Goal: Task Accomplishment & Management: Complete application form

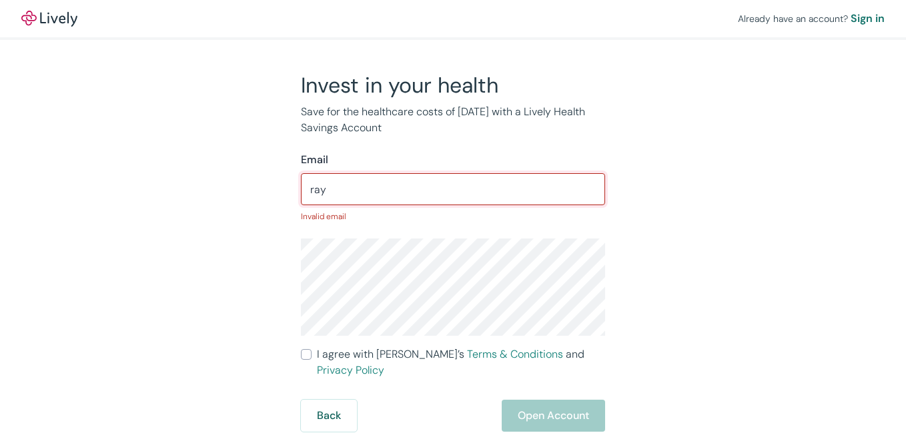
click at [374, 193] on input "ray" at bounding box center [453, 189] width 304 height 27
click at [353, 195] on input "ray" at bounding box center [453, 189] width 304 height 27
click at [407, 187] on input "ray" at bounding box center [453, 189] width 304 height 27
type input "[EMAIL_ADDRESS][DOMAIN_NAME]"
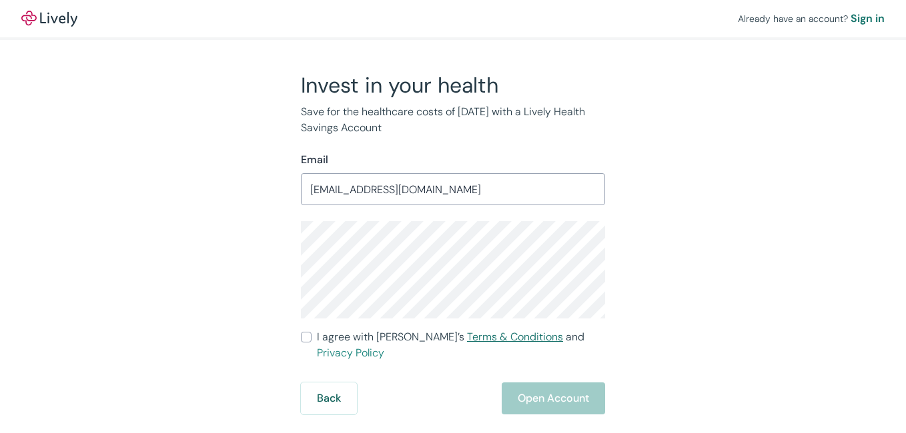
click at [467, 337] on link "Terms & Conditions" at bounding box center [515, 337] width 96 height 14
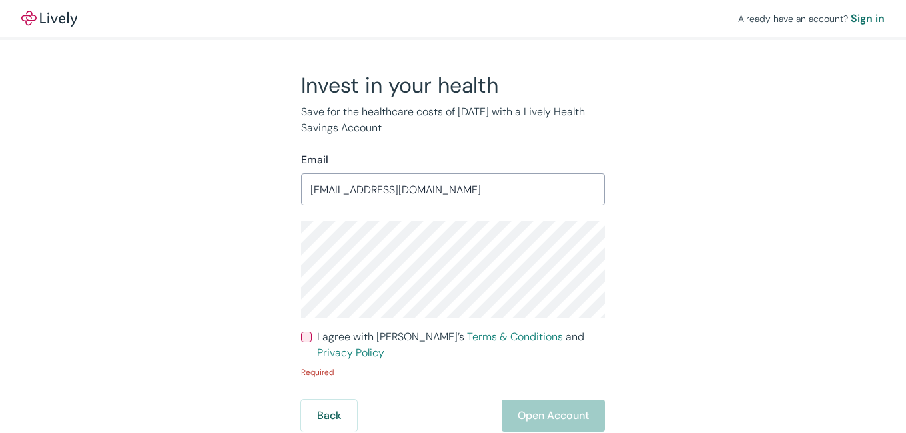
click at [308, 339] on input "I agree with Lively’s Terms & Conditions and Privacy Policy" at bounding box center [306, 337] width 11 height 11
checkbox input "true"
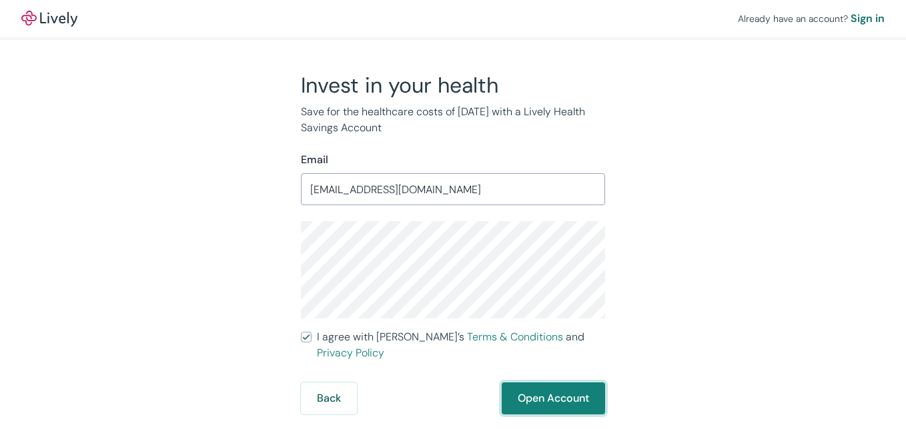
click at [549, 383] on button "Open Account" at bounding box center [552, 399] width 103 height 32
